Goal: Task Accomplishment & Management: Complete application form

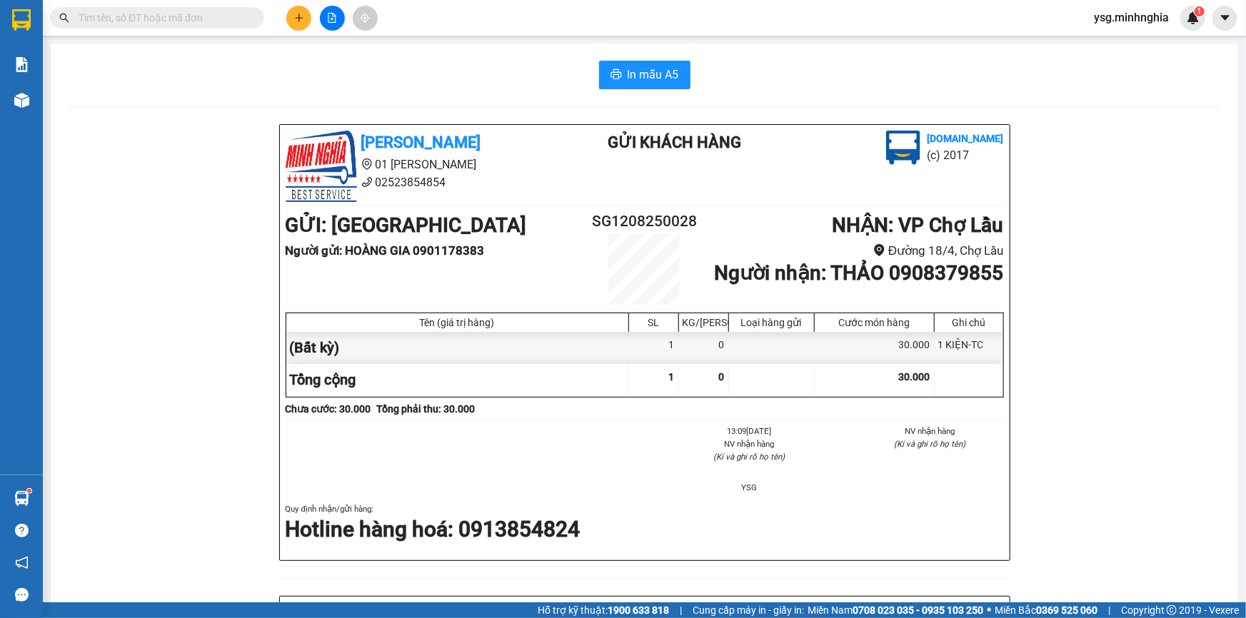
click at [308, 25] on button at bounding box center [298, 18] width 25 height 25
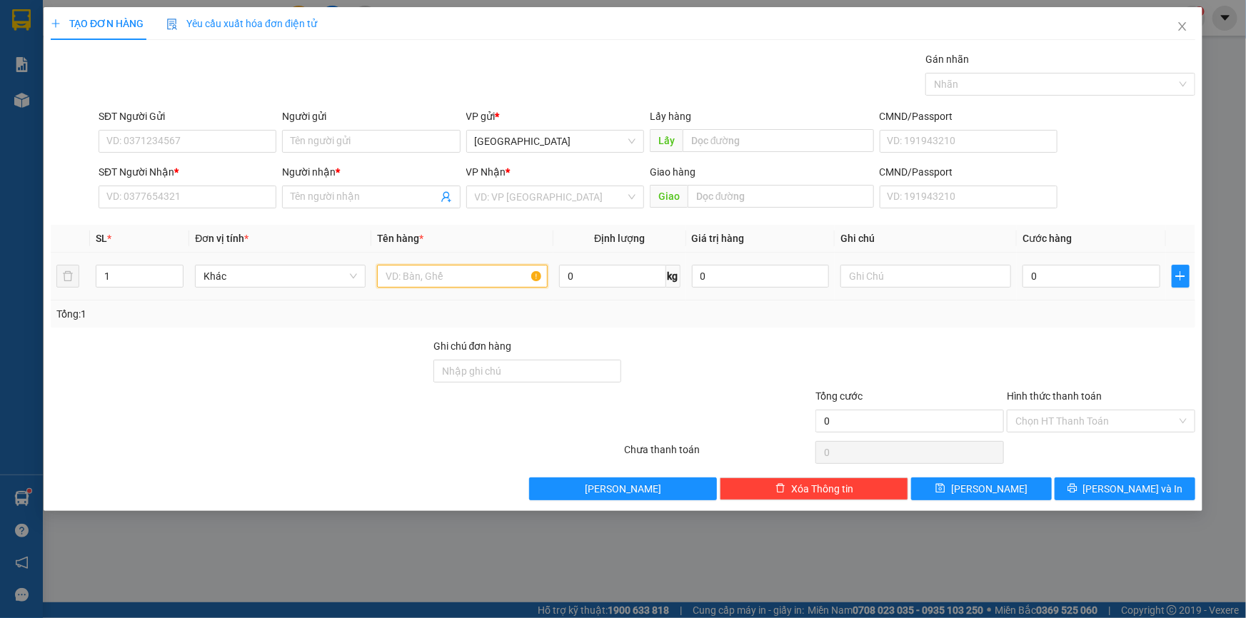
click at [443, 278] on input "text" at bounding box center [462, 276] width 171 height 23
click at [243, 203] on input "SĐT Người Nhận *" at bounding box center [188, 197] width 178 height 23
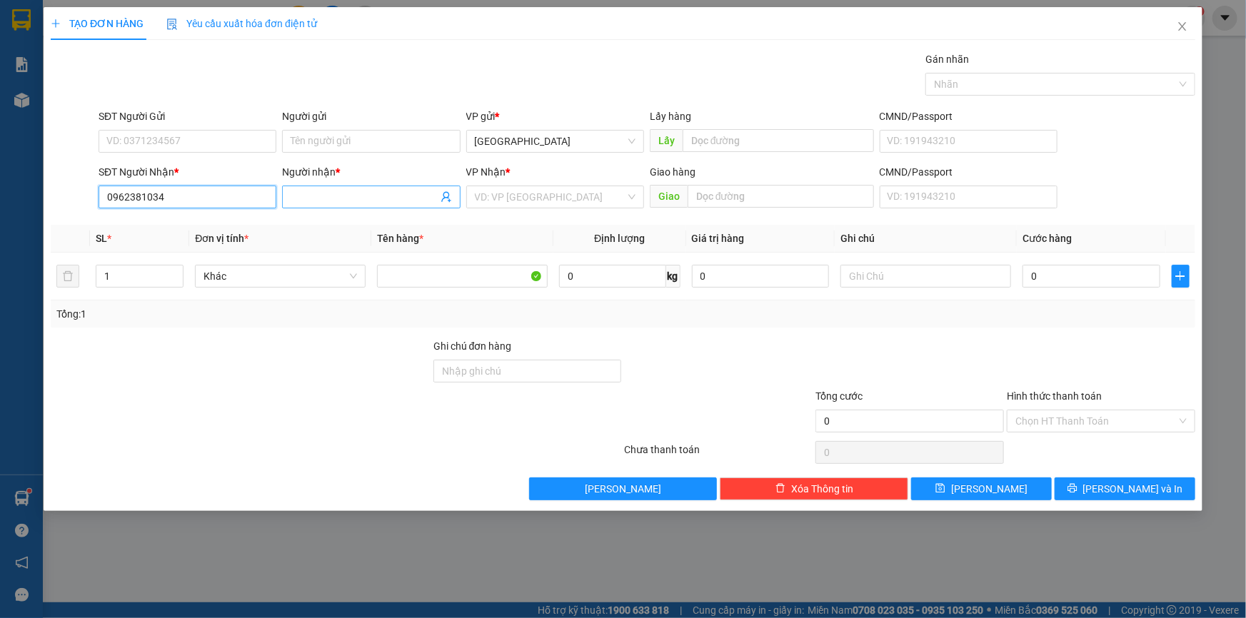
type input "0962381034"
click at [358, 193] on input "Người nhận *" at bounding box center [364, 197] width 146 height 16
paste input "ÀNH"
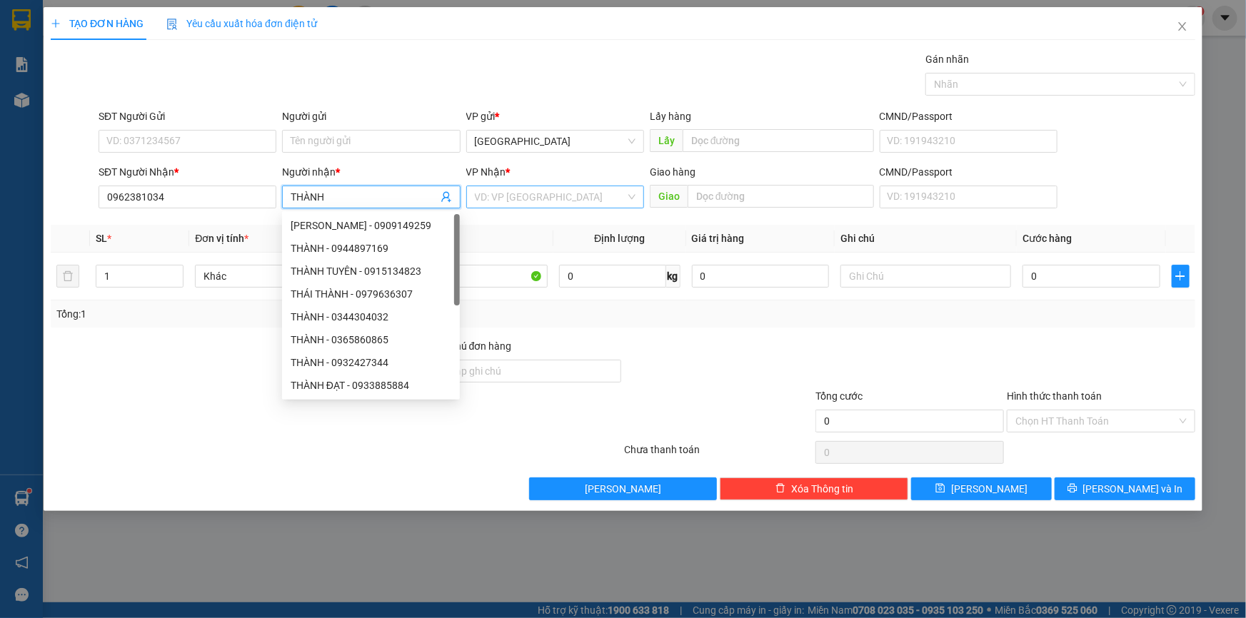
type input "THÀNH"
click at [576, 201] on input "search" at bounding box center [550, 196] width 151 height 21
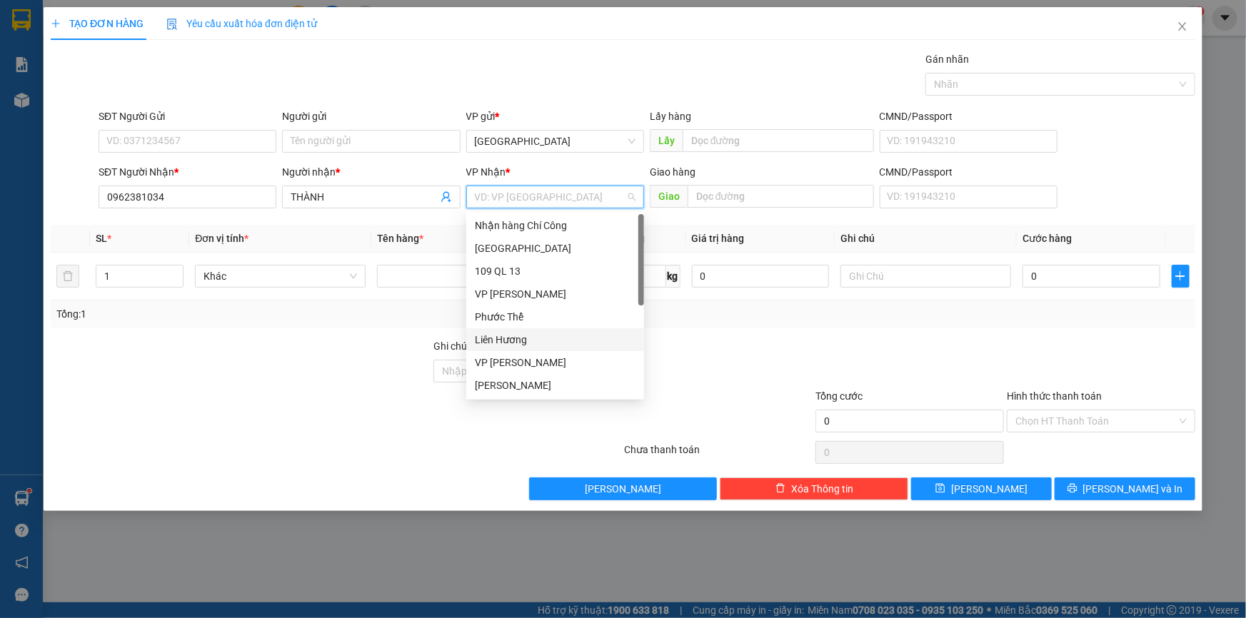
drag, startPoint x: 529, startPoint y: 363, endPoint x: 530, endPoint y: 338, distance: 24.3
click at [530, 341] on div "Nhận hàng Chí Công Sài Gòn 109 QL 13 VP Phan Rí Phước Thể Liên Hương VP [PERSON…" at bounding box center [555, 328] width 178 height 228
click at [530, 338] on div "Liên Hương" at bounding box center [555, 340] width 161 height 16
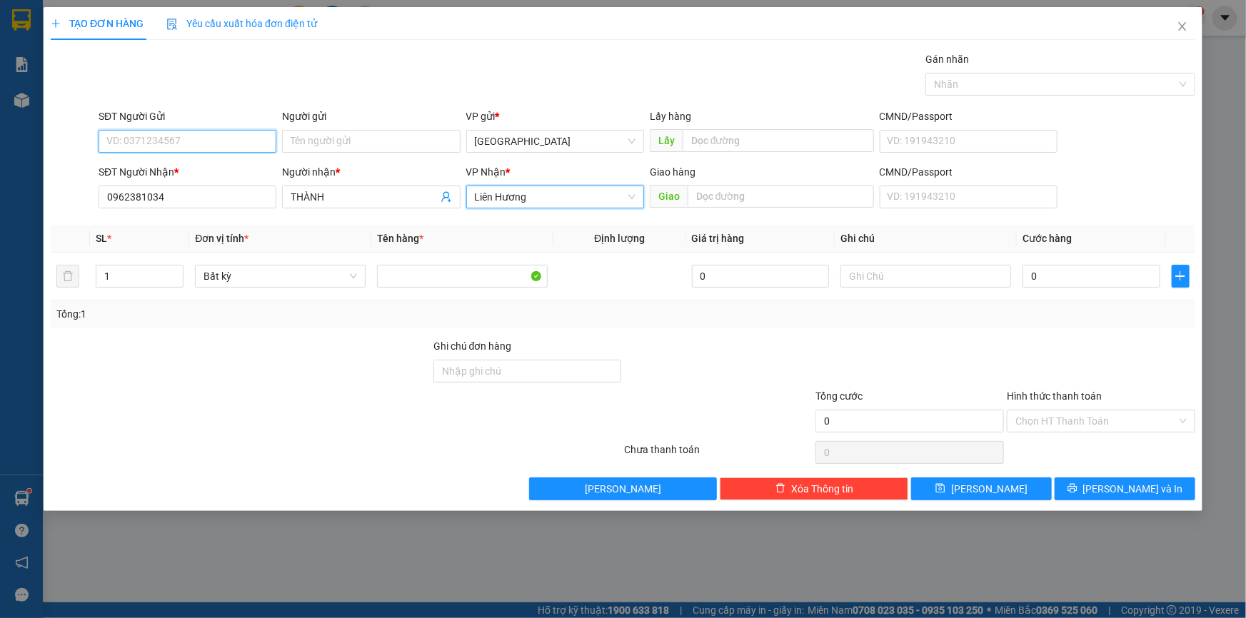
click at [167, 141] on input "SĐT Người Gửi" at bounding box center [188, 141] width 178 height 23
type input "0826433636"
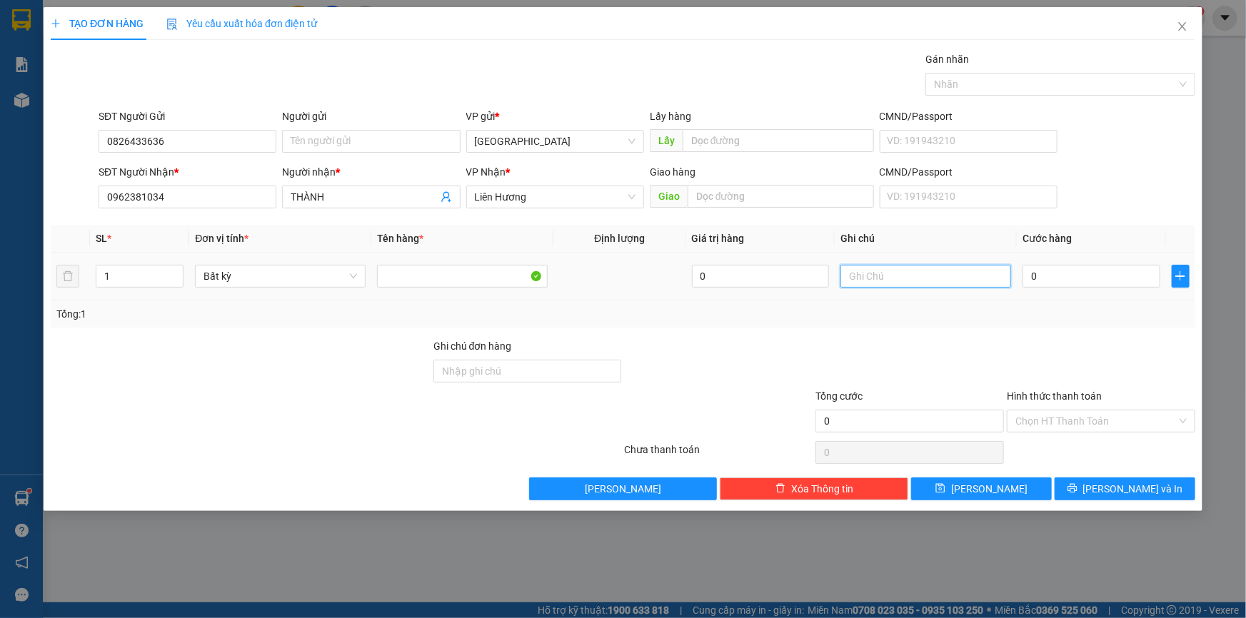
click at [879, 274] on input "text" at bounding box center [925, 276] width 171 height 23
paste input "Â"
paste input "ẤY"
type input "1 TH GIẤY-TC"
click at [1070, 271] on input "0" at bounding box center [1091, 276] width 138 height 23
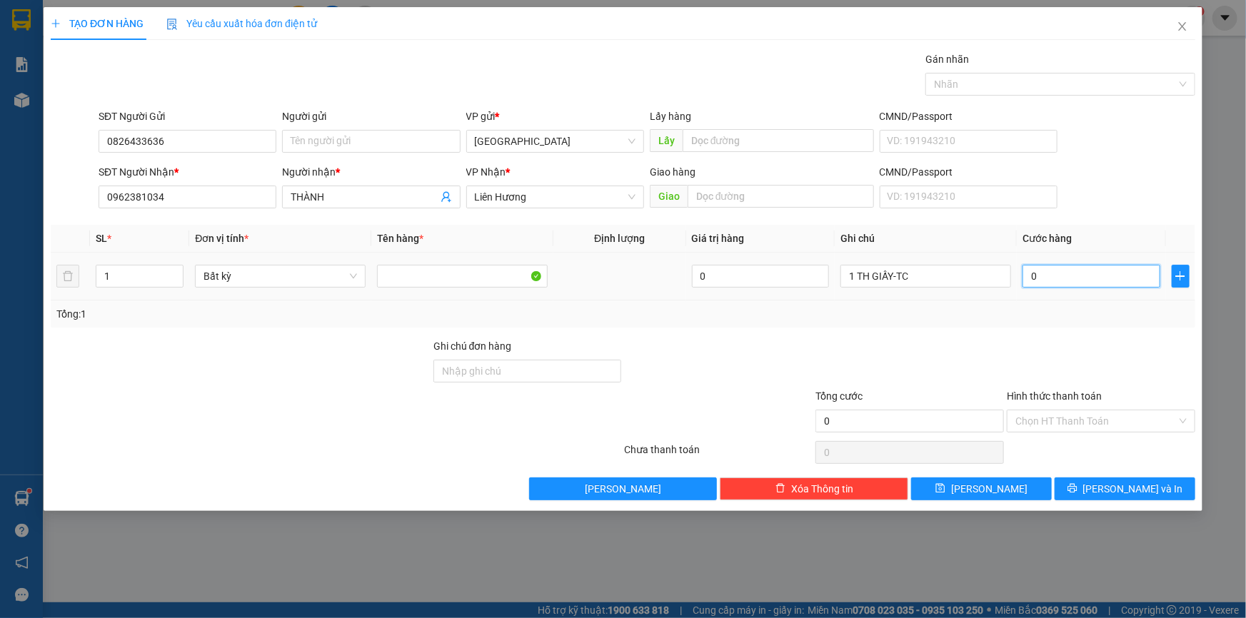
type input "4"
type input "40"
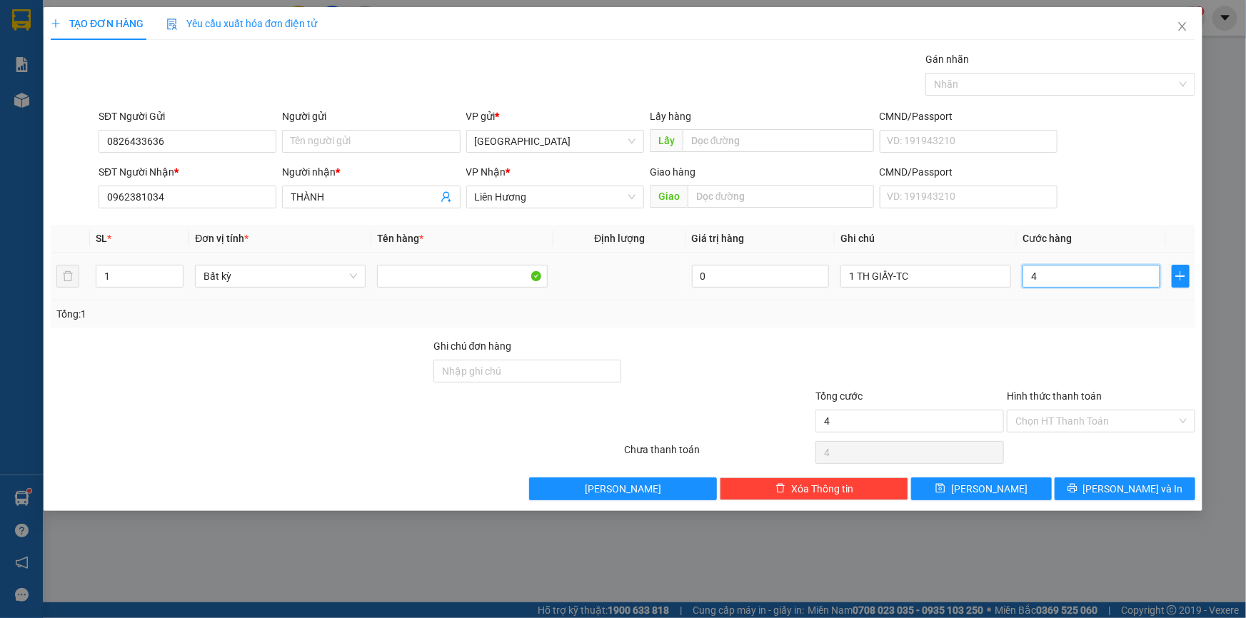
type input "40"
type input "40.000"
click at [1041, 326] on div "Tổng: 1" at bounding box center [623, 314] width 1144 height 27
click at [1082, 425] on input "Hình thức thanh toán" at bounding box center [1095, 420] width 161 height 21
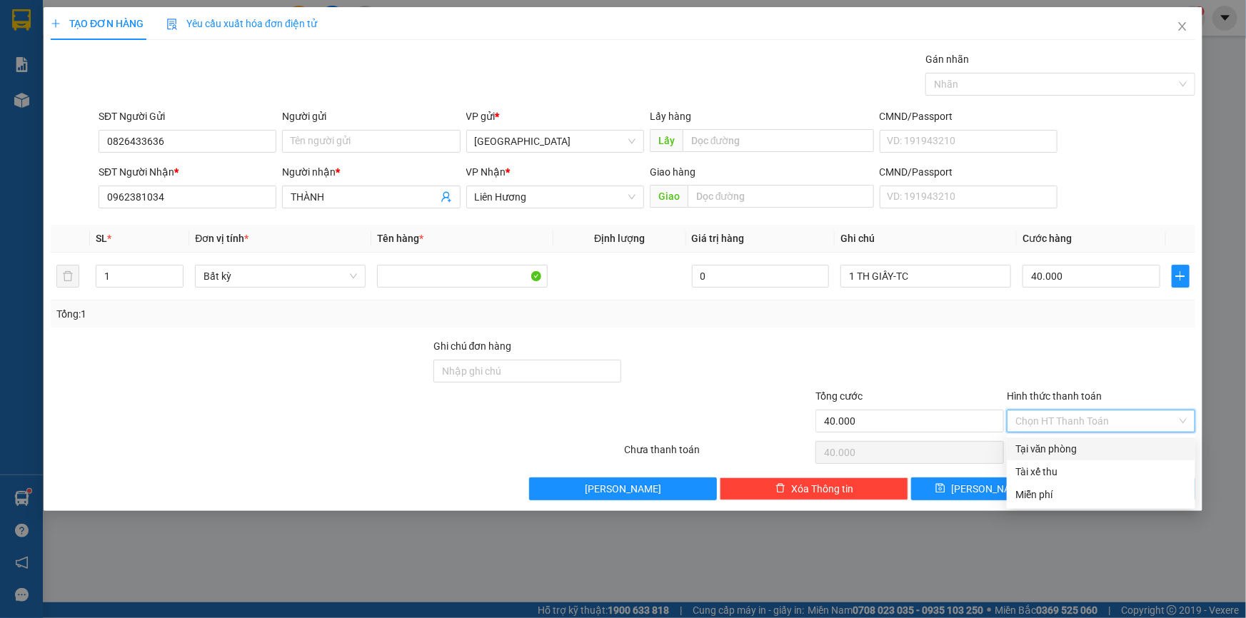
click at [1079, 450] on div "Tại văn phòng" at bounding box center [1100, 449] width 171 height 16
type input "0"
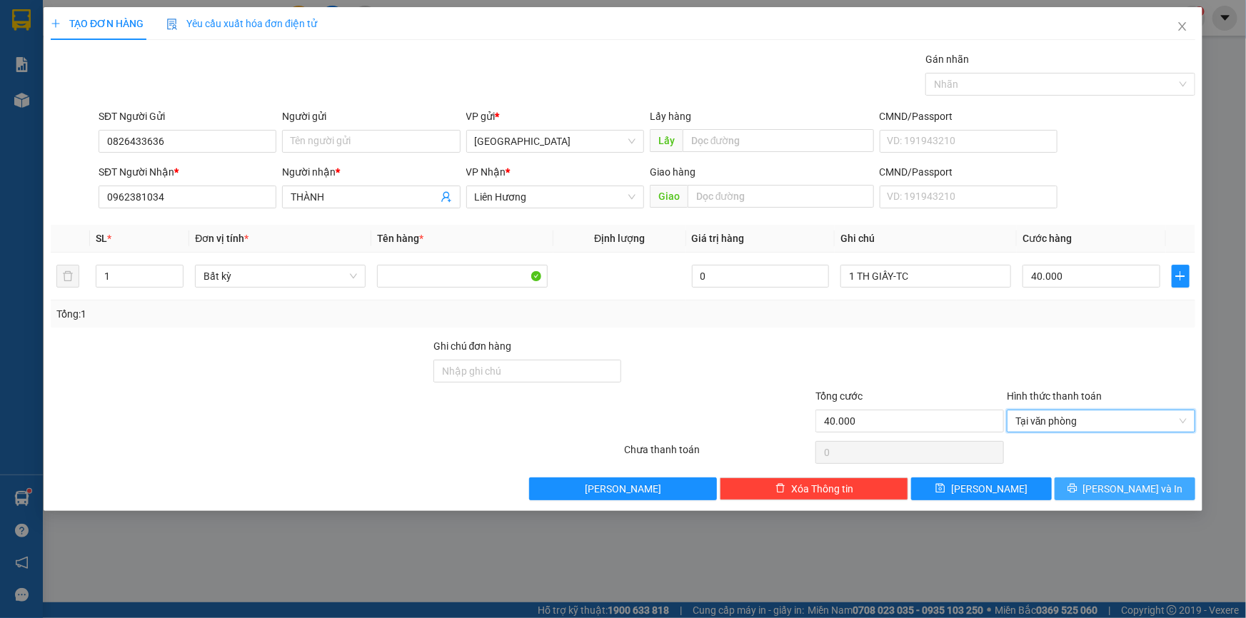
click at [1131, 483] on span "[PERSON_NAME] và In" at bounding box center [1133, 489] width 100 height 16
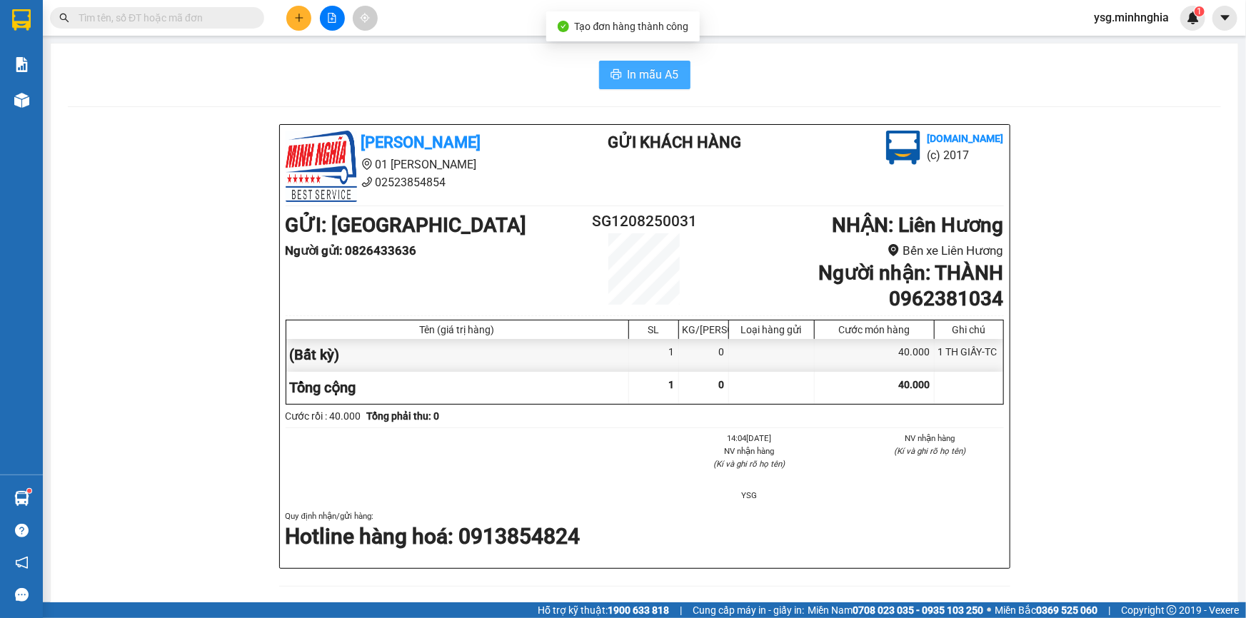
click at [656, 72] on span "In mẫu A5" at bounding box center [652, 75] width 51 height 18
click at [1179, 218] on div "[PERSON_NAME] 01 Đinh Tiên Hoàng 02523854854 Gửi khách hàng [DOMAIN_NAME] (c) 2…" at bounding box center [644, 628] width 1153 height 1008
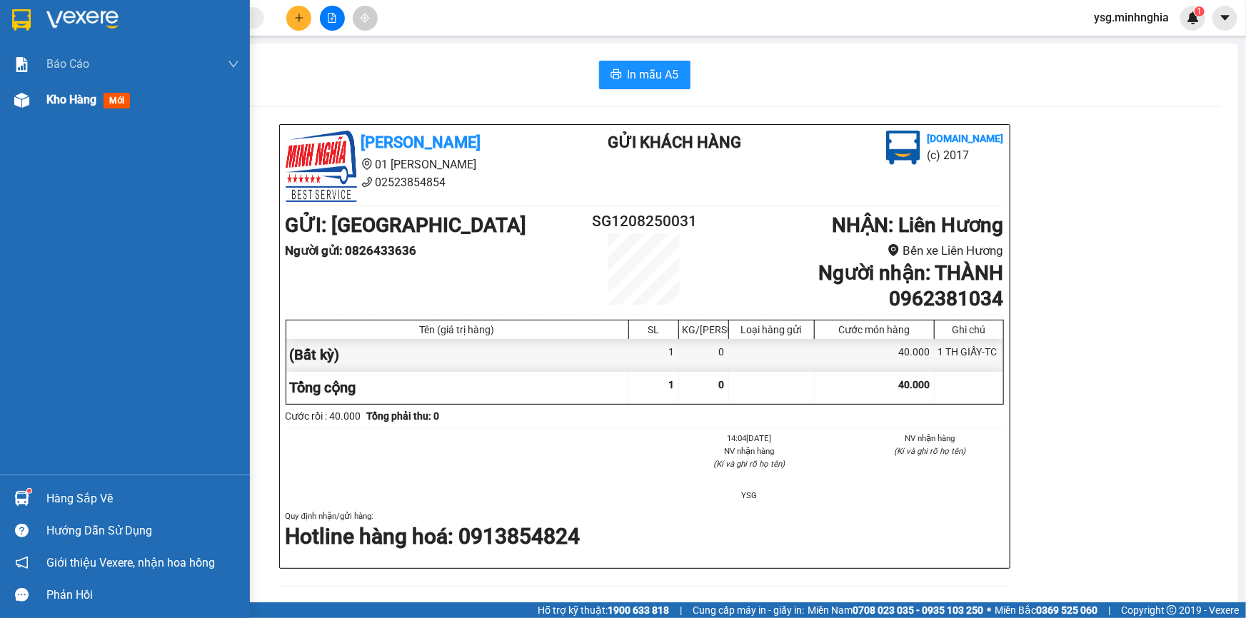
click at [49, 94] on span "Kho hàng" at bounding box center [71, 100] width 50 height 14
